Goal: Task Accomplishment & Management: Use online tool/utility

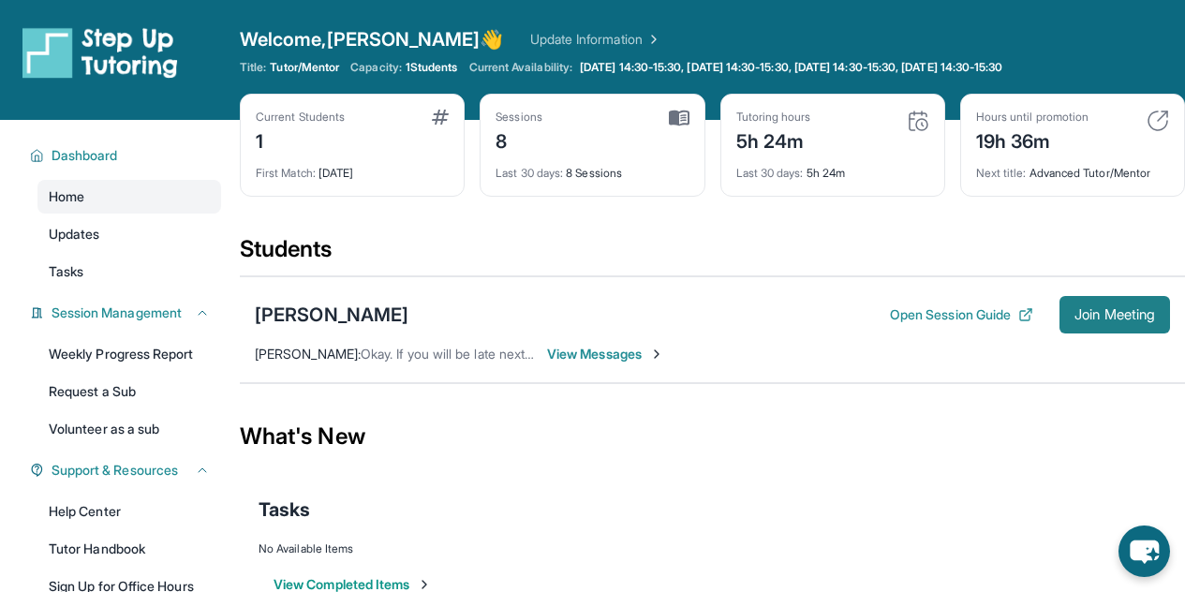
click at [1098, 309] on span "Join Meeting" at bounding box center [1115, 314] width 81 height 11
click at [1125, 312] on span "Join Meeting" at bounding box center [1115, 314] width 81 height 11
click at [1115, 316] on span "Join Meeting" at bounding box center [1115, 314] width 81 height 11
click at [1125, 311] on span "Join Meeting" at bounding box center [1115, 314] width 81 height 11
